Goal: Information Seeking & Learning: Check status

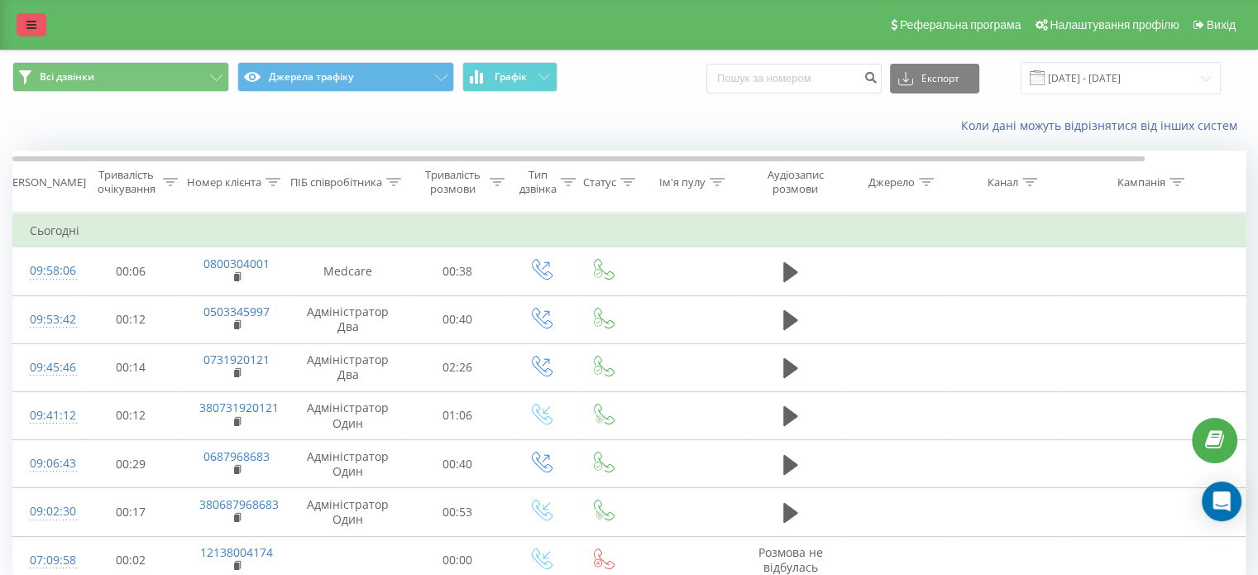
click at [36, 21] on icon at bounding box center [31, 25] width 10 height 12
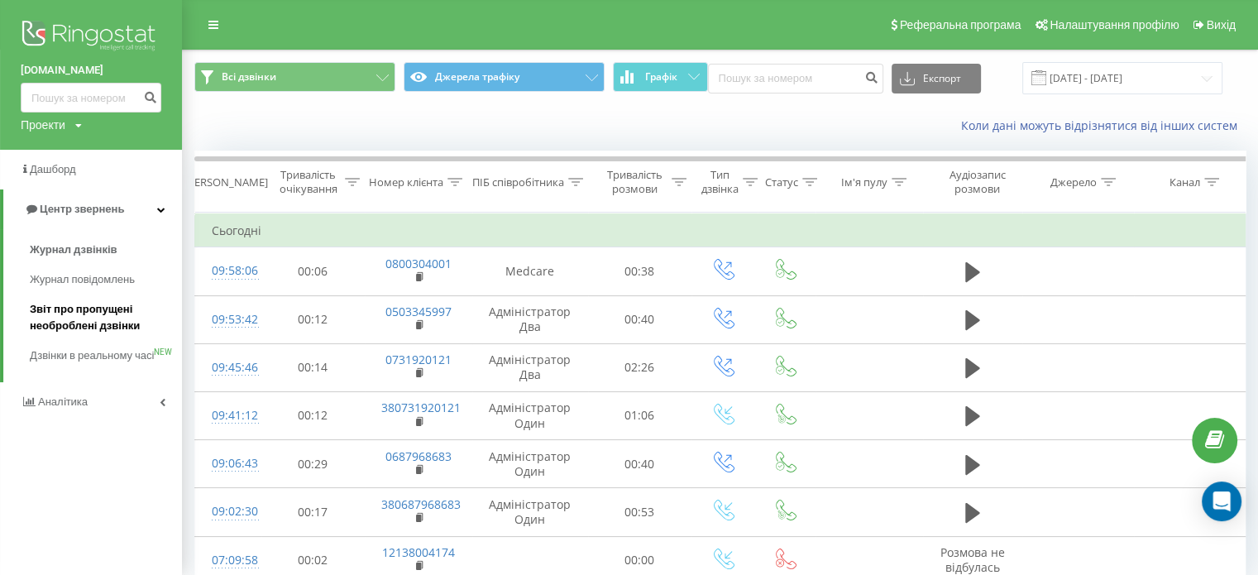
click at [64, 326] on span "Звіт про пропущені необроблені дзвінки" at bounding box center [102, 317] width 144 height 33
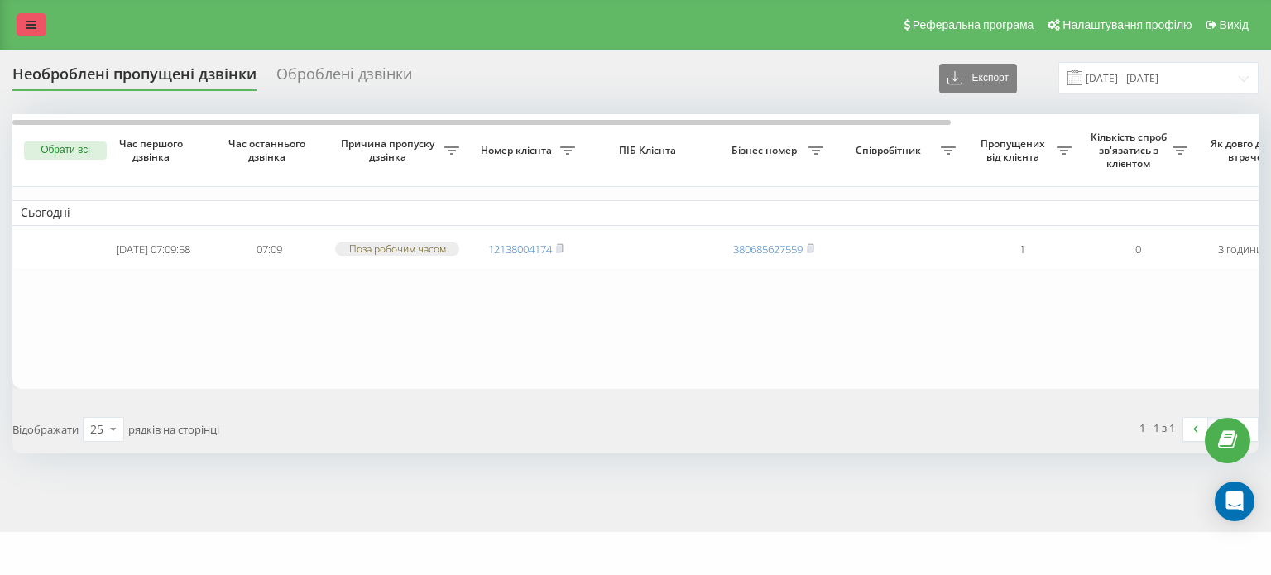
click at [34, 16] on link at bounding box center [32, 24] width 30 height 23
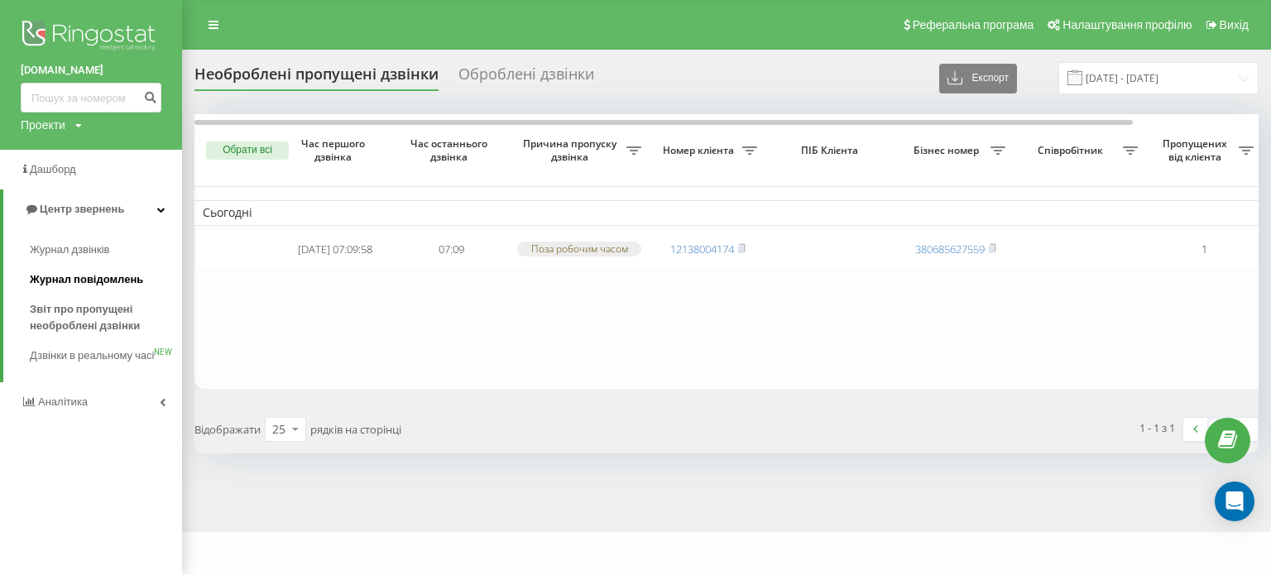
click at [76, 275] on span "Журнал повідомлень" at bounding box center [86, 279] width 113 height 17
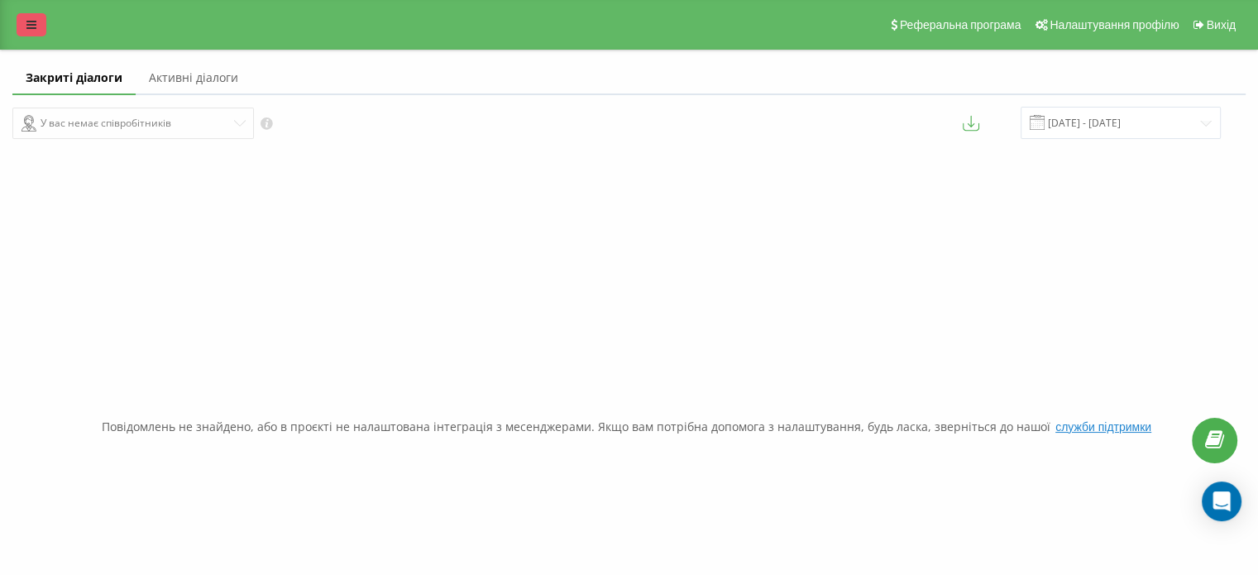
click at [31, 32] on link at bounding box center [32, 24] width 30 height 23
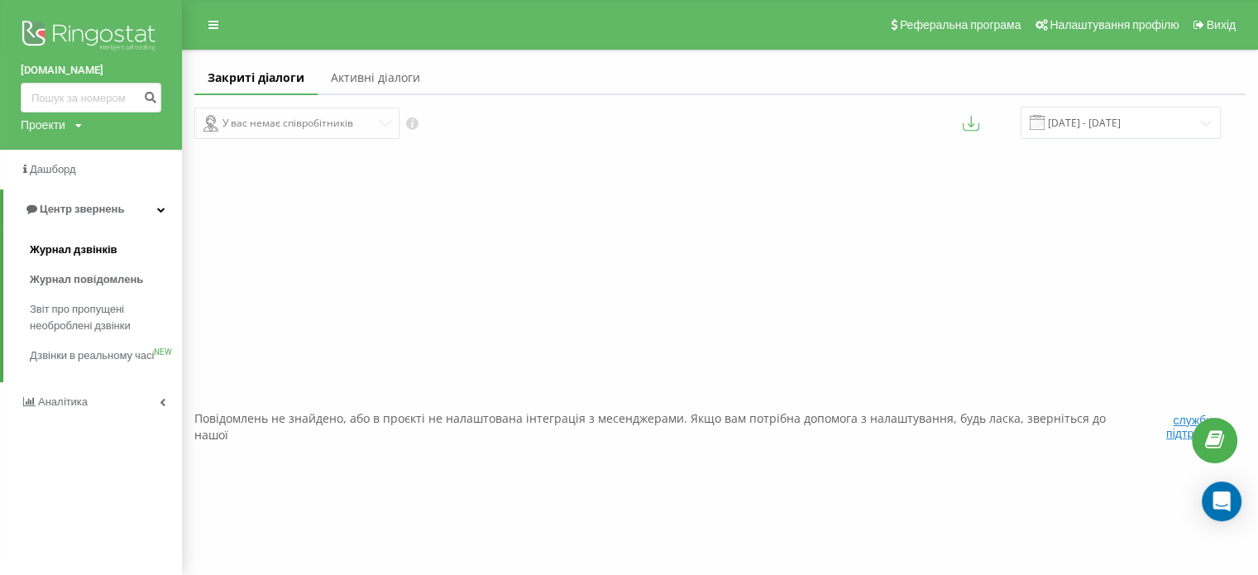
click at [83, 247] on span "Журнал дзвінків" at bounding box center [74, 250] width 88 height 17
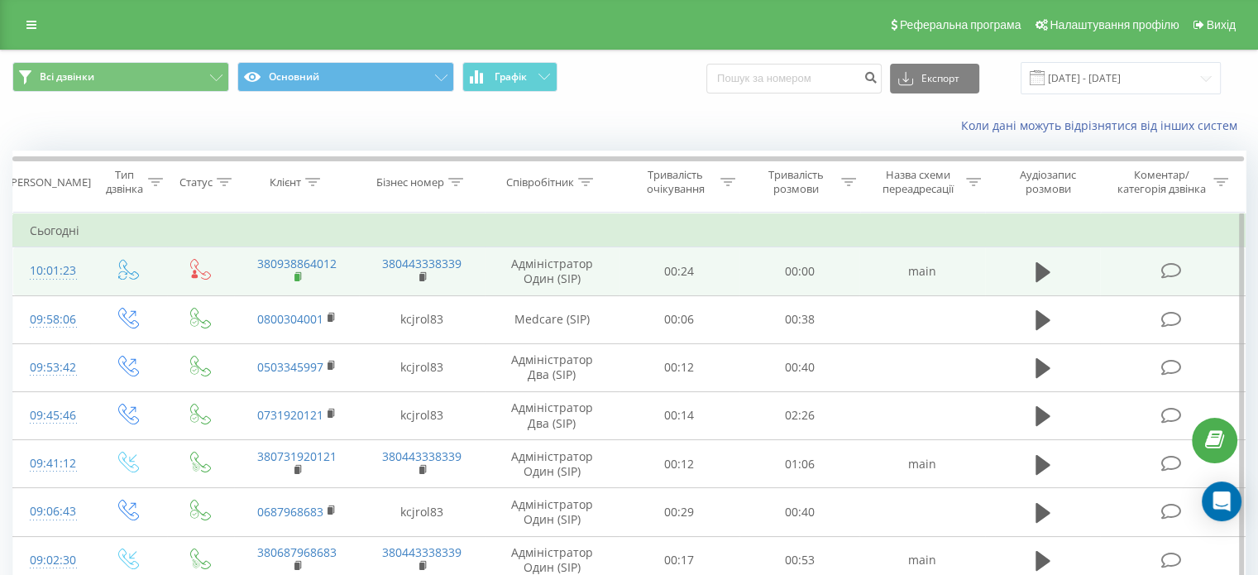
click at [297, 276] on rect at bounding box center [296, 277] width 5 height 7
